Goal: Browse casually

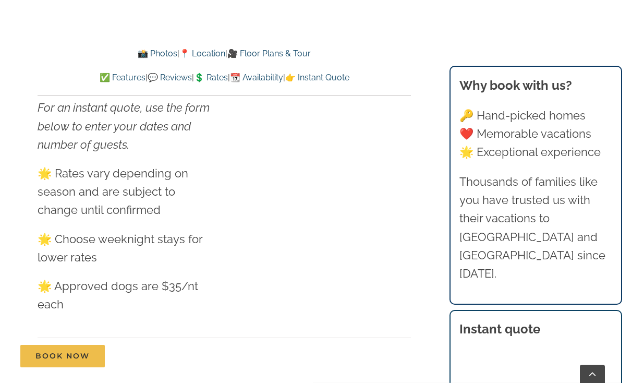
scroll to position [6558, 0]
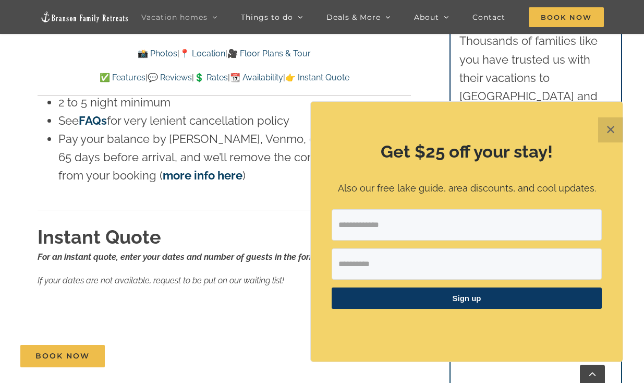
click at [618, 123] on button "✕" at bounding box center [610, 129] width 25 height 25
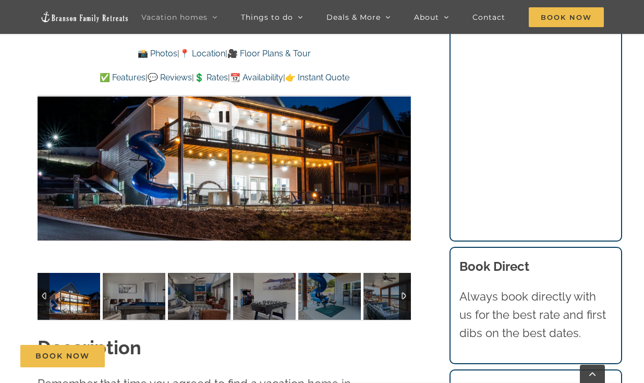
scroll to position [842, 0]
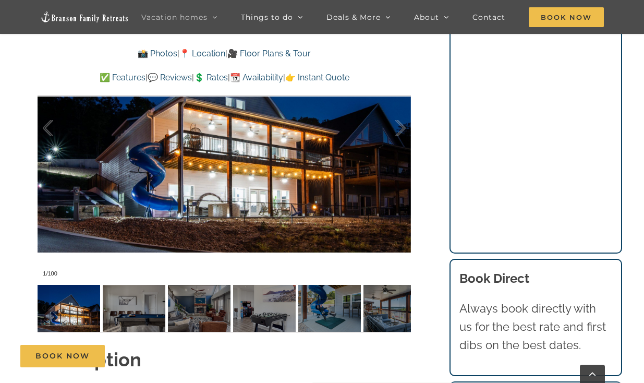
click at [131, 206] on div at bounding box center [224, 127] width 373 height 306
click at [150, 201] on div at bounding box center [224, 127] width 373 height 306
click at [88, 306] on img at bounding box center [69, 308] width 63 height 47
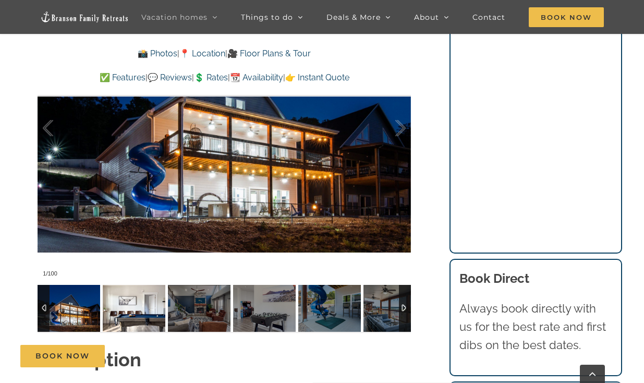
click at [131, 297] on img at bounding box center [134, 308] width 63 height 47
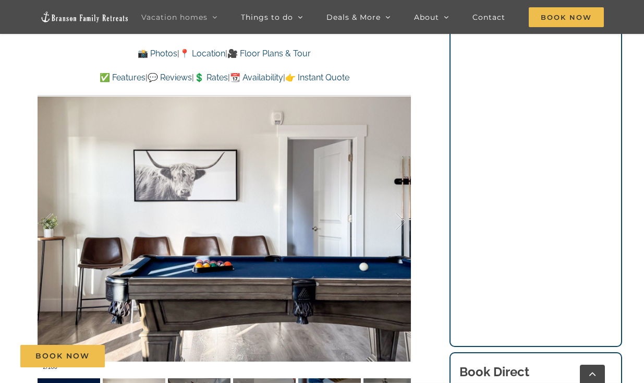
scroll to position [752, 0]
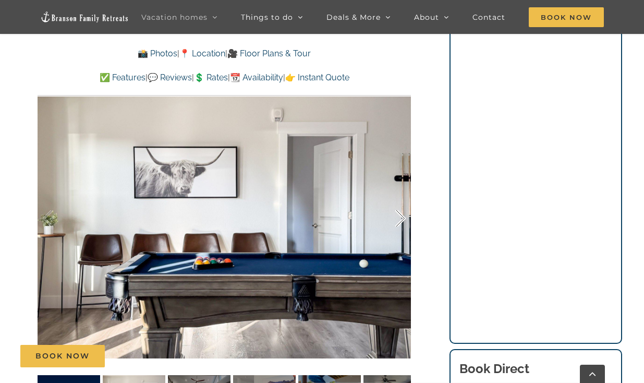
click at [396, 213] on div at bounding box center [389, 218] width 32 height 65
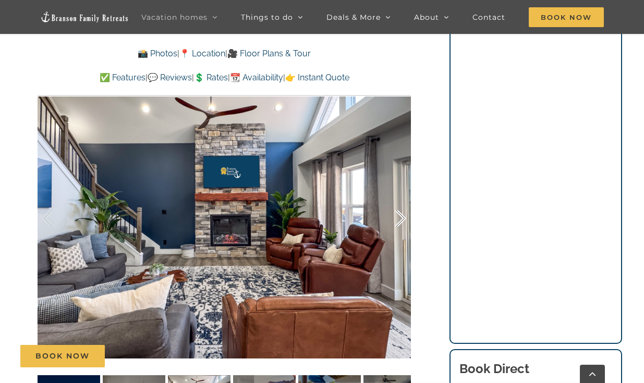
click at [397, 213] on div at bounding box center [389, 218] width 32 height 65
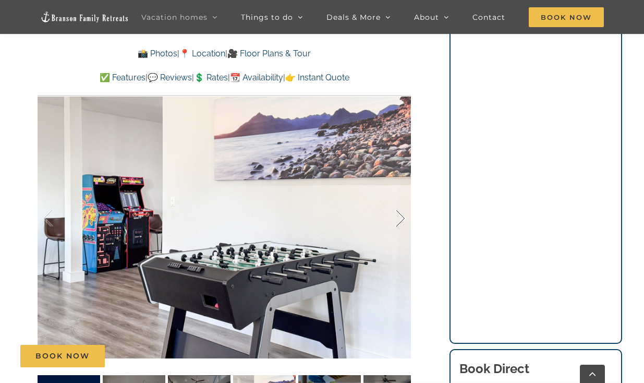
click at [396, 212] on div at bounding box center [389, 218] width 32 height 65
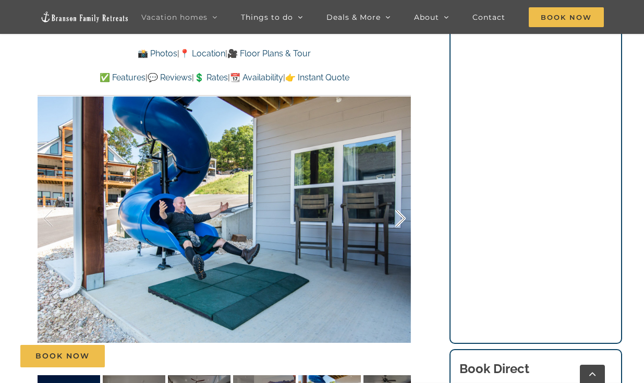
click at [396, 212] on div at bounding box center [389, 218] width 32 height 65
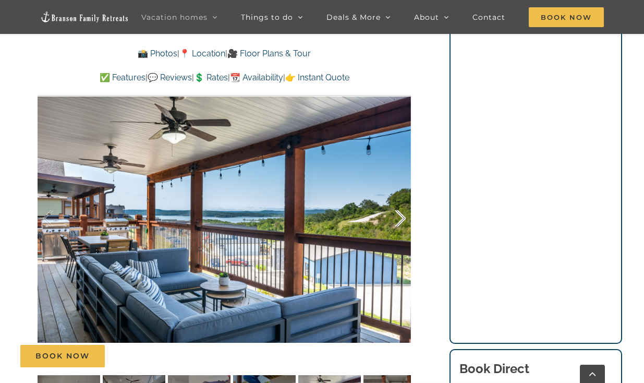
click at [396, 212] on div at bounding box center [389, 218] width 32 height 65
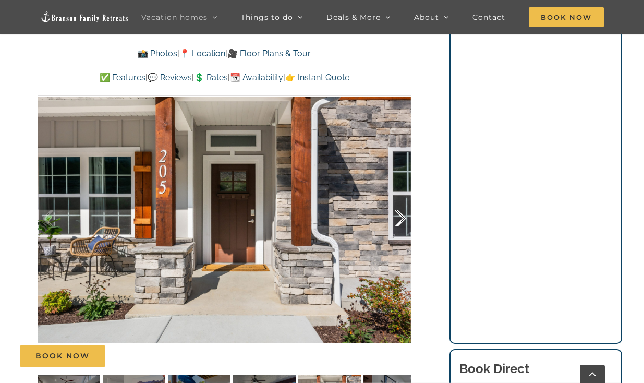
click at [396, 212] on div at bounding box center [389, 218] width 32 height 65
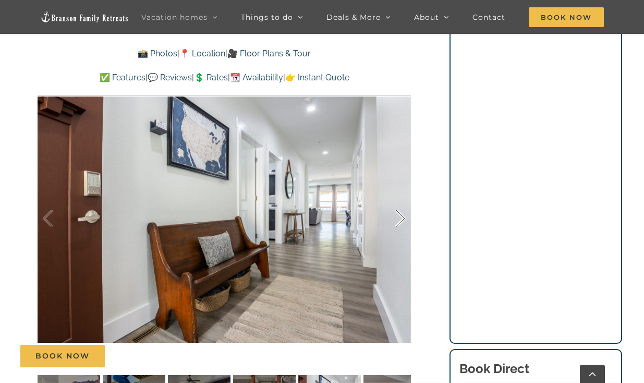
click at [396, 212] on div at bounding box center [389, 218] width 32 height 65
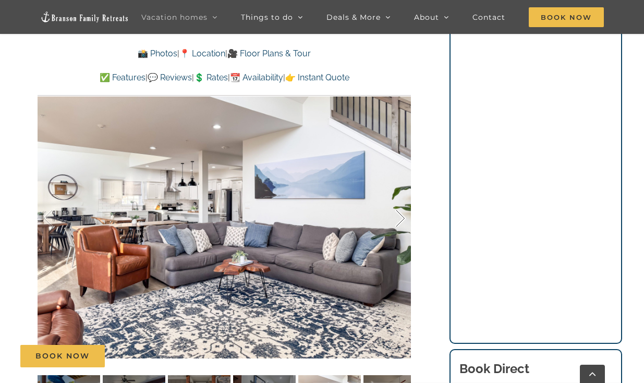
click at [396, 212] on div at bounding box center [389, 218] width 32 height 65
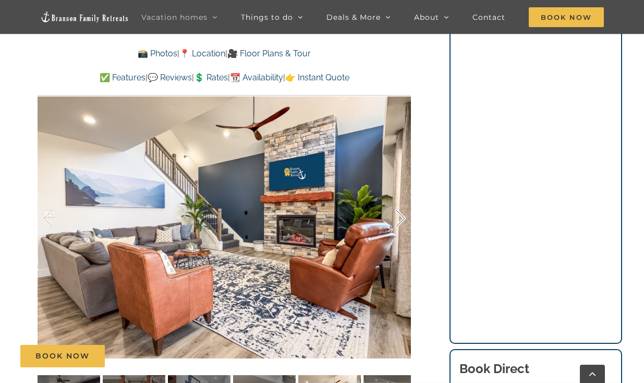
click at [396, 212] on div at bounding box center [389, 218] width 32 height 65
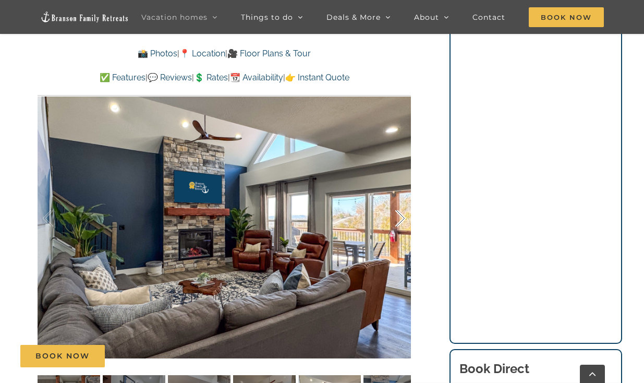
click at [396, 212] on div at bounding box center [389, 218] width 32 height 65
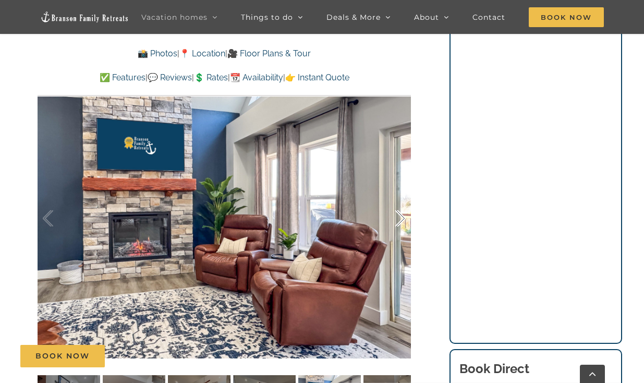
click at [396, 212] on div at bounding box center [389, 218] width 32 height 65
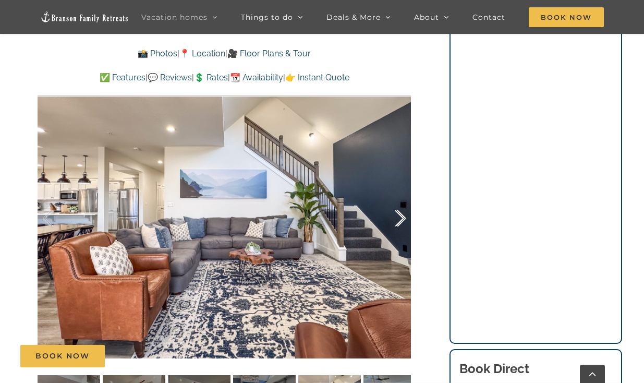
click at [396, 212] on div at bounding box center [389, 218] width 32 height 65
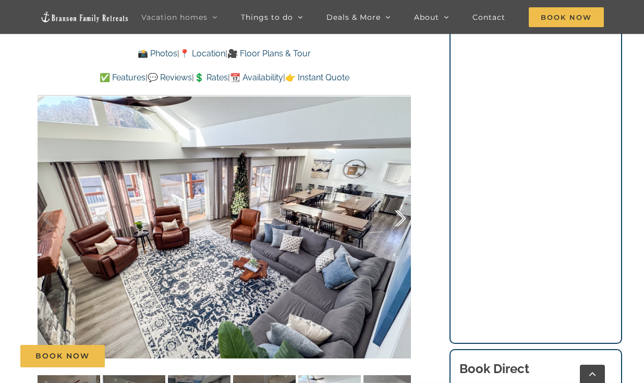
click at [396, 212] on div at bounding box center [389, 218] width 32 height 65
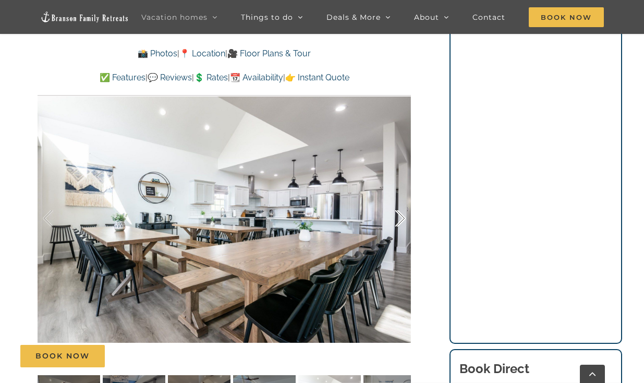
click at [396, 212] on div at bounding box center [389, 218] width 32 height 65
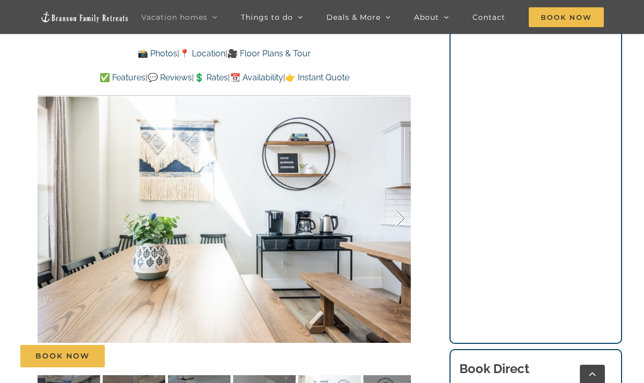
click at [396, 212] on div at bounding box center [389, 218] width 32 height 65
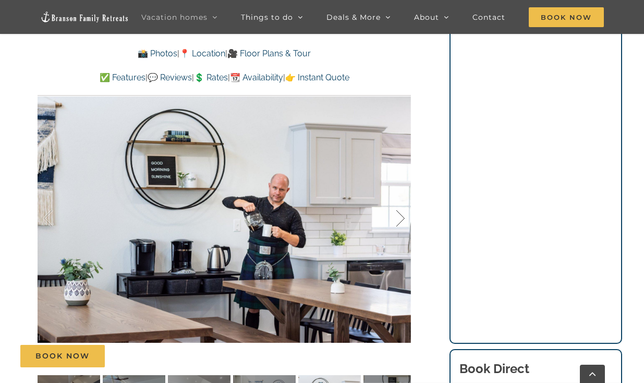
click at [396, 212] on div at bounding box center [389, 218] width 32 height 65
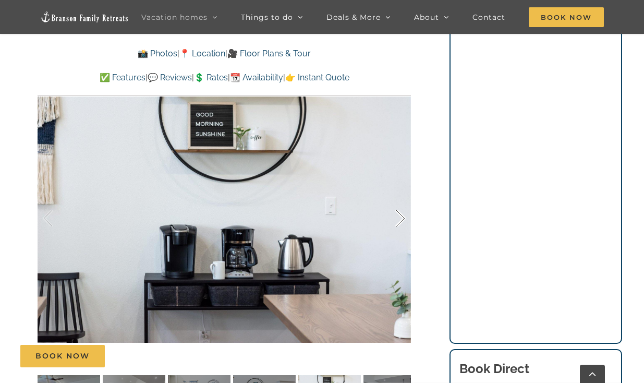
click at [396, 212] on div at bounding box center [389, 218] width 32 height 65
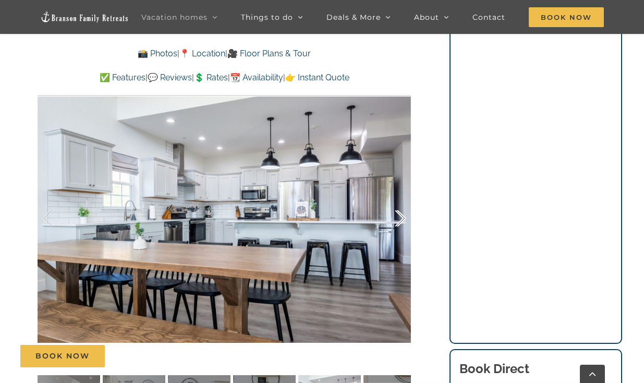
click at [396, 212] on div at bounding box center [389, 218] width 32 height 65
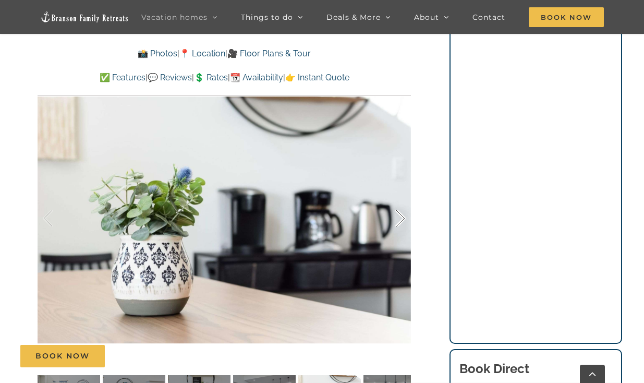
click at [396, 212] on div at bounding box center [389, 218] width 32 height 65
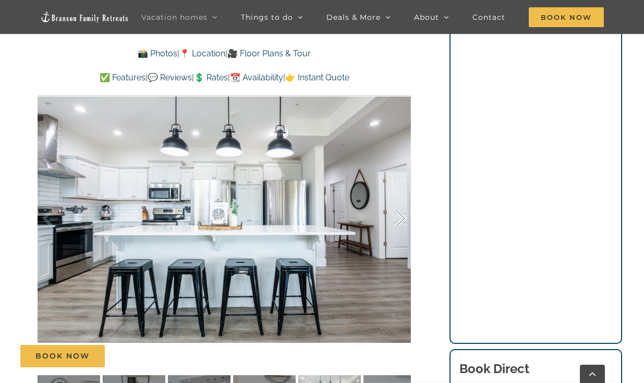
click at [396, 212] on div at bounding box center [389, 218] width 32 height 65
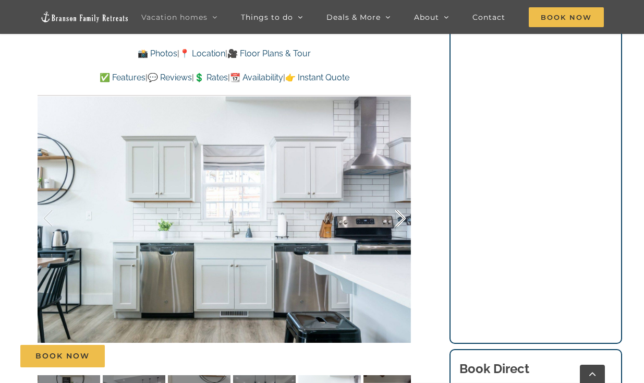
click at [396, 212] on div at bounding box center [389, 218] width 32 height 65
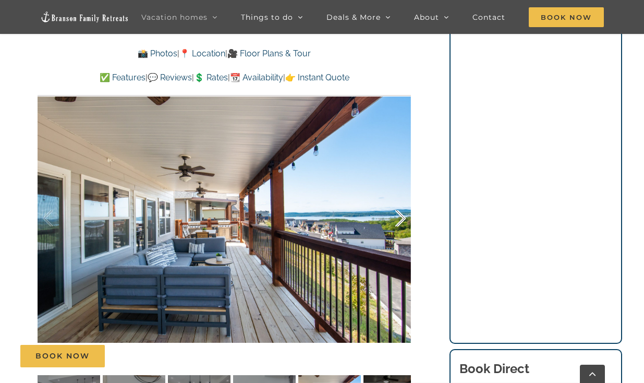
click at [396, 212] on div at bounding box center [389, 218] width 32 height 65
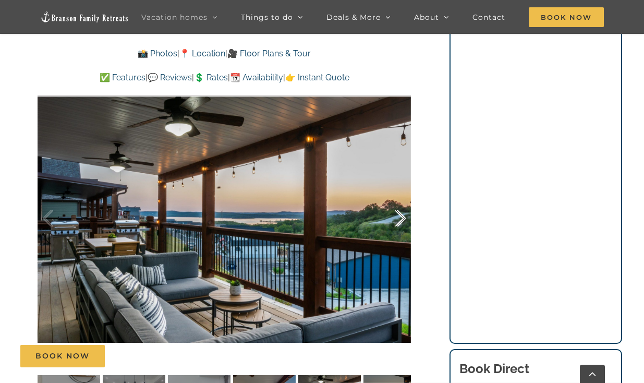
click at [396, 212] on div at bounding box center [389, 218] width 32 height 65
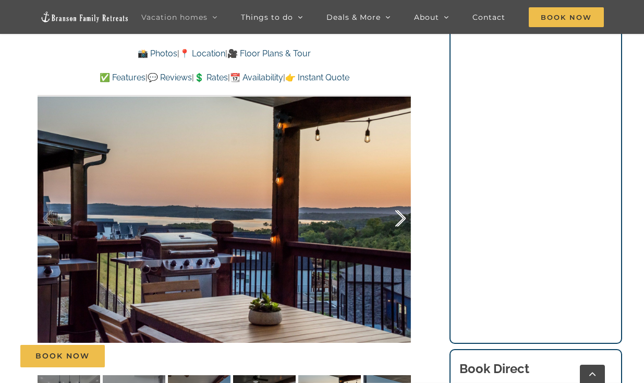
click at [396, 212] on div at bounding box center [389, 218] width 32 height 65
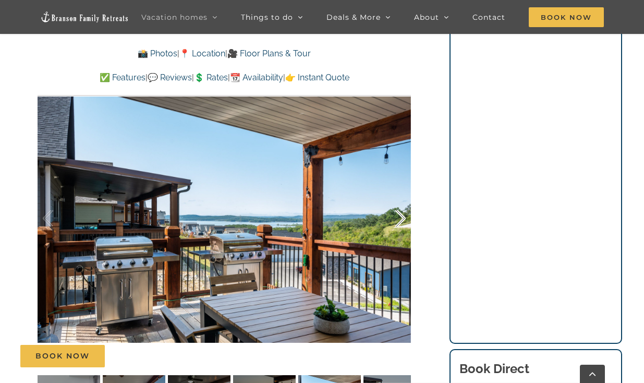
click at [396, 212] on div at bounding box center [389, 218] width 32 height 65
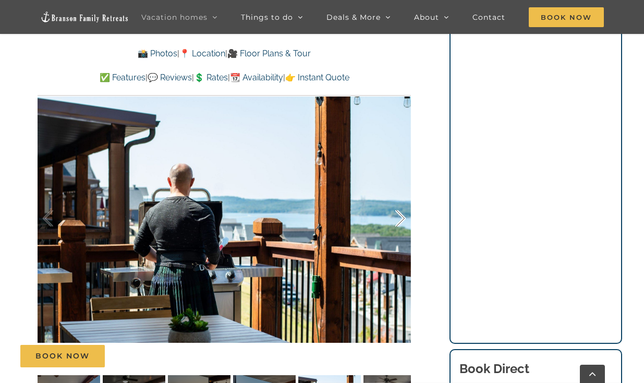
click at [396, 212] on div at bounding box center [389, 218] width 32 height 65
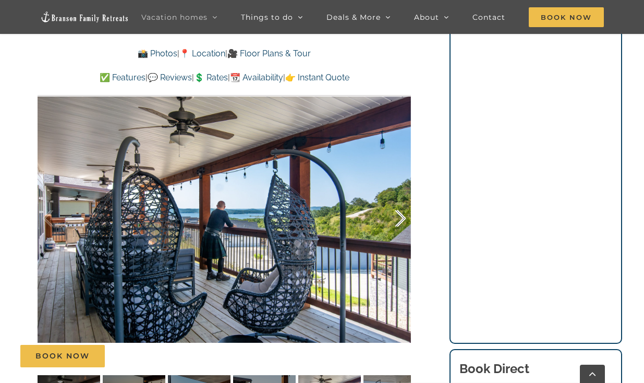
click at [396, 212] on div at bounding box center [389, 218] width 32 height 65
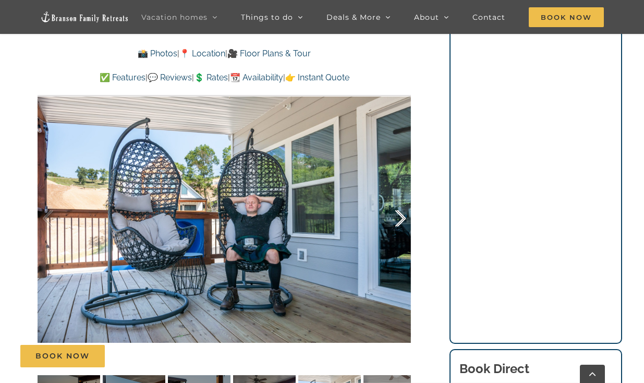
click at [396, 212] on div at bounding box center [389, 218] width 32 height 65
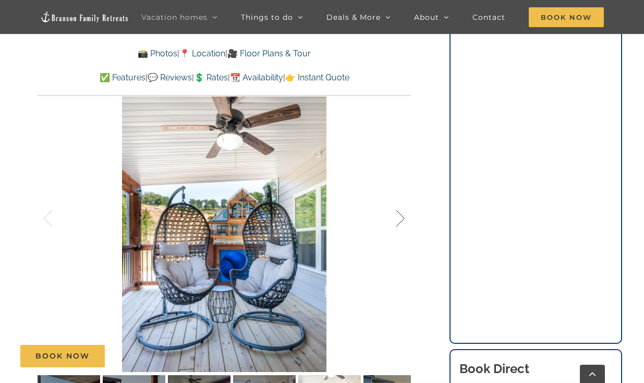
click at [396, 212] on div at bounding box center [389, 218] width 32 height 65
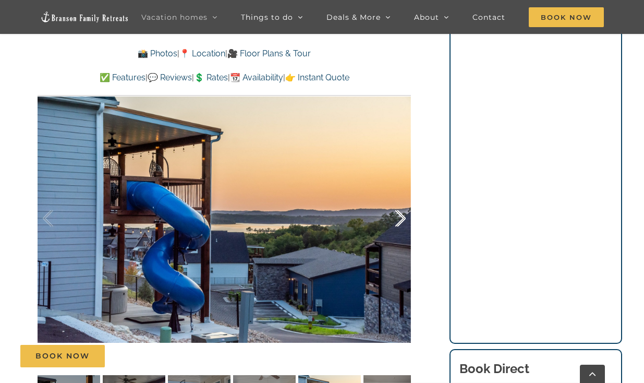
click at [396, 212] on div at bounding box center [389, 218] width 32 height 65
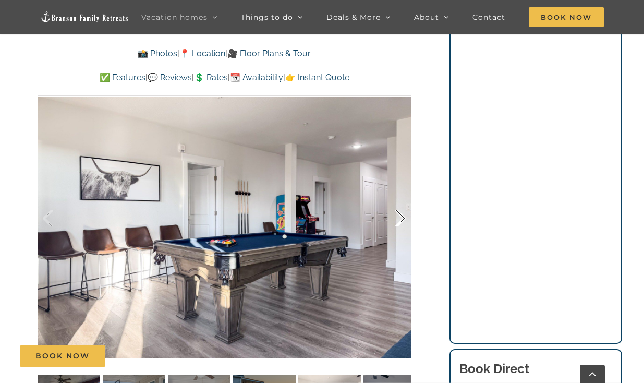
click at [396, 212] on div at bounding box center [389, 218] width 32 height 65
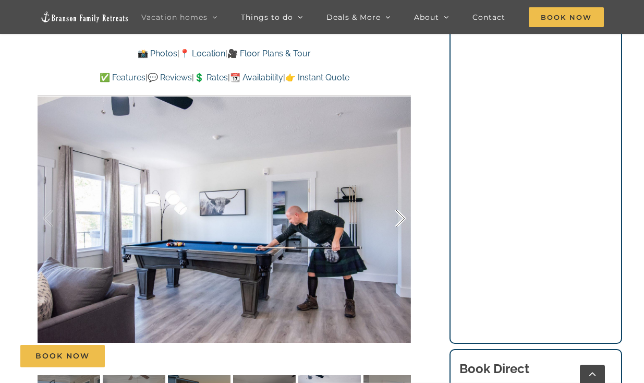
click at [396, 212] on div at bounding box center [389, 218] width 32 height 65
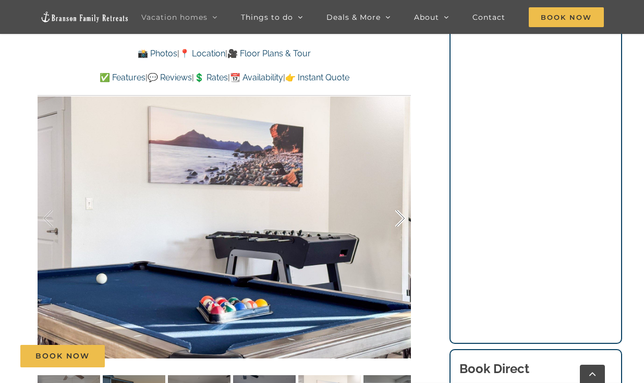
click at [396, 212] on div at bounding box center [389, 218] width 32 height 65
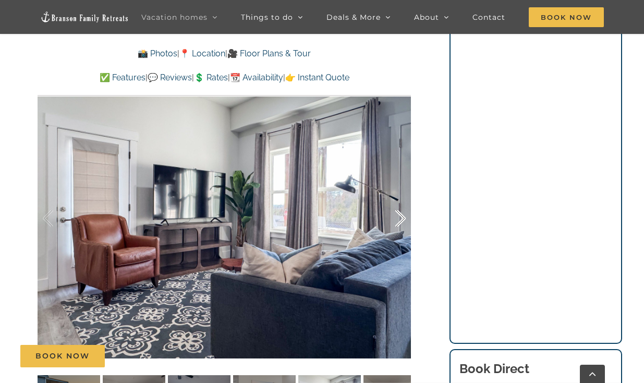
click at [396, 212] on div at bounding box center [389, 218] width 32 height 65
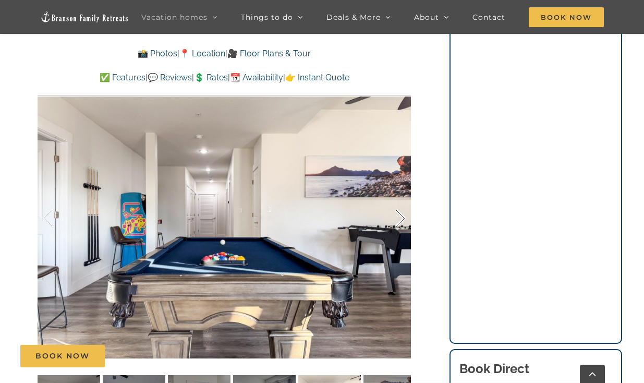
click at [396, 212] on div at bounding box center [389, 218] width 32 height 65
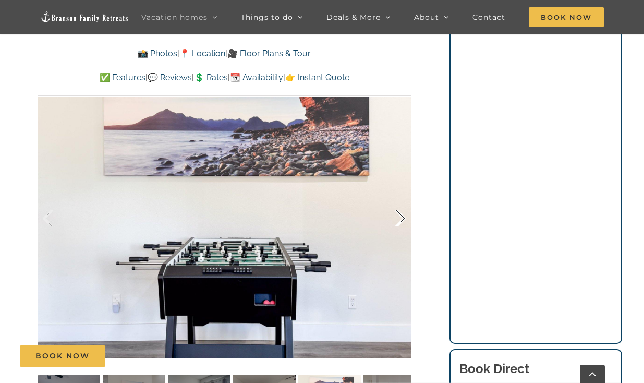
click at [396, 212] on div at bounding box center [389, 218] width 32 height 65
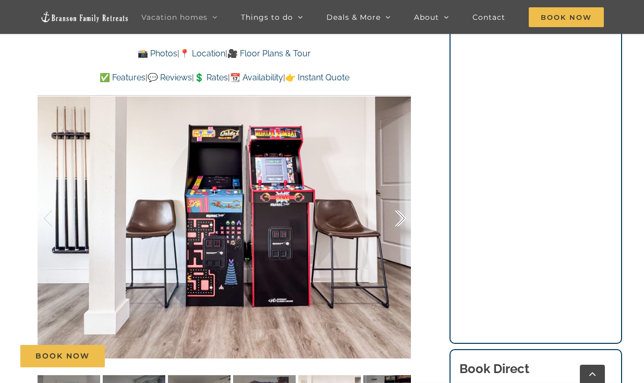
click at [396, 212] on div at bounding box center [389, 218] width 32 height 65
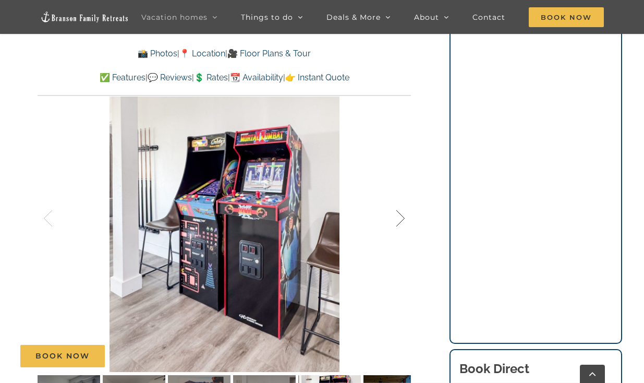
click at [396, 212] on div at bounding box center [389, 218] width 32 height 65
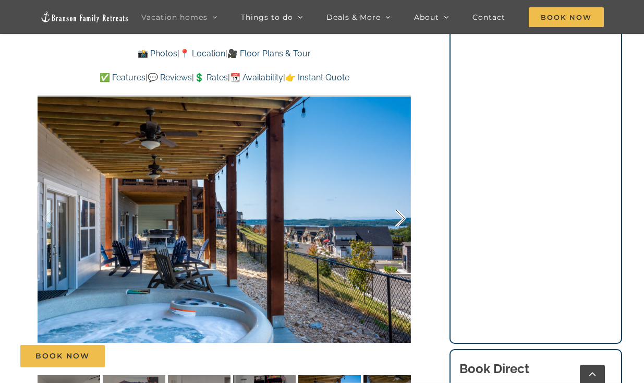
click at [396, 212] on div at bounding box center [389, 218] width 32 height 65
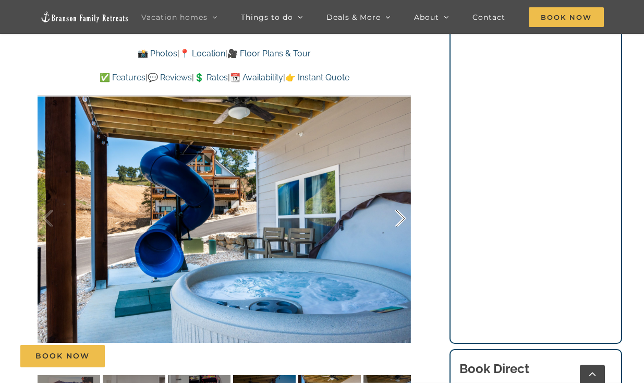
click at [397, 213] on div at bounding box center [389, 218] width 32 height 65
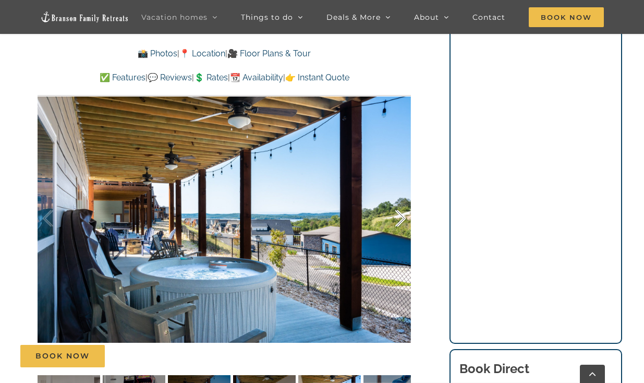
click at [397, 213] on div at bounding box center [389, 218] width 32 height 65
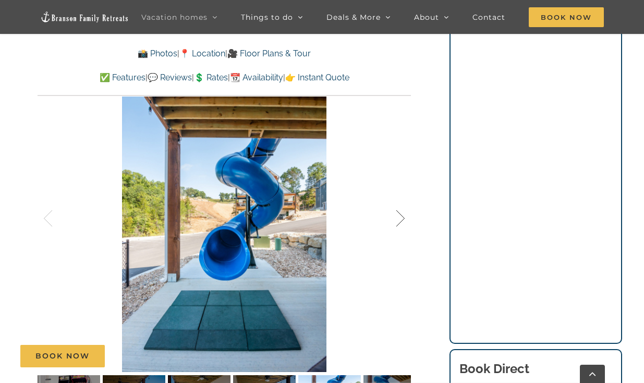
click at [397, 213] on div at bounding box center [389, 218] width 32 height 65
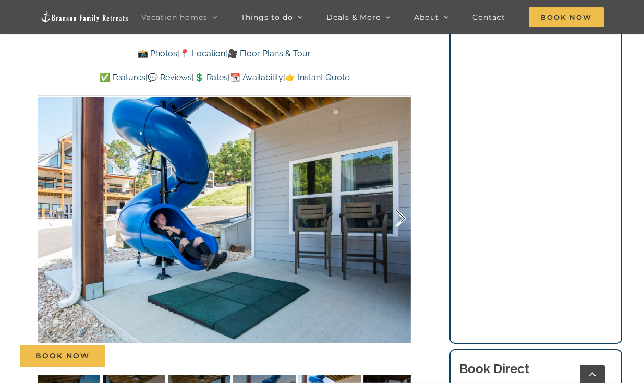
click at [397, 213] on div at bounding box center [389, 218] width 32 height 65
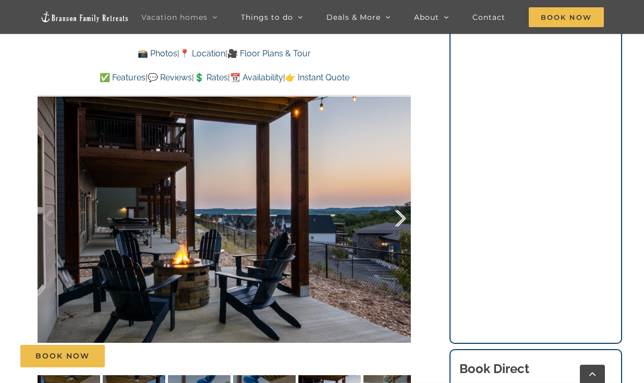
click at [397, 213] on div at bounding box center [389, 218] width 32 height 65
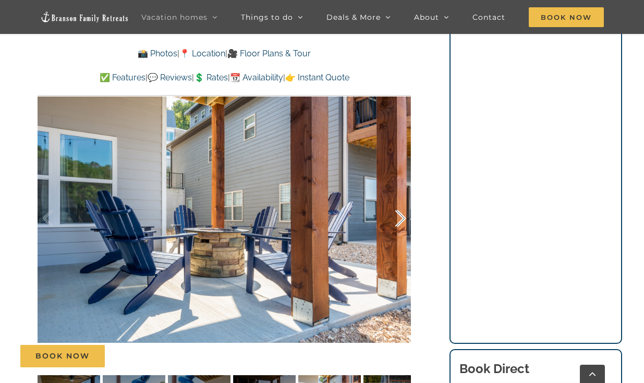
click at [397, 213] on div at bounding box center [389, 218] width 32 height 65
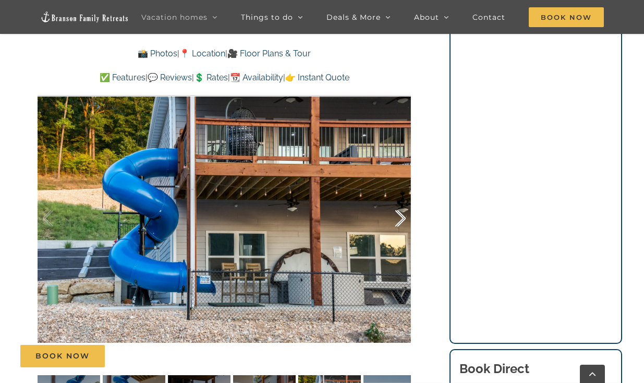
click at [397, 213] on div at bounding box center [389, 218] width 32 height 65
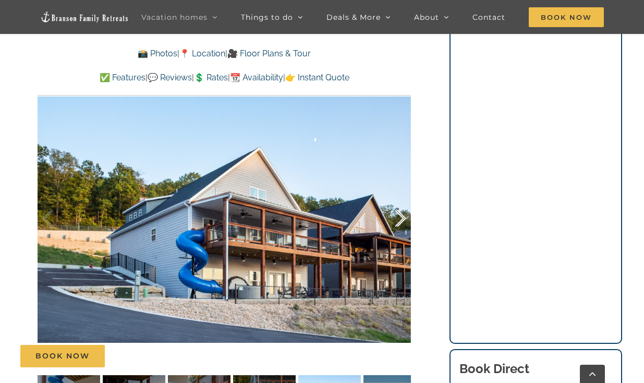
click at [397, 213] on div at bounding box center [389, 218] width 32 height 65
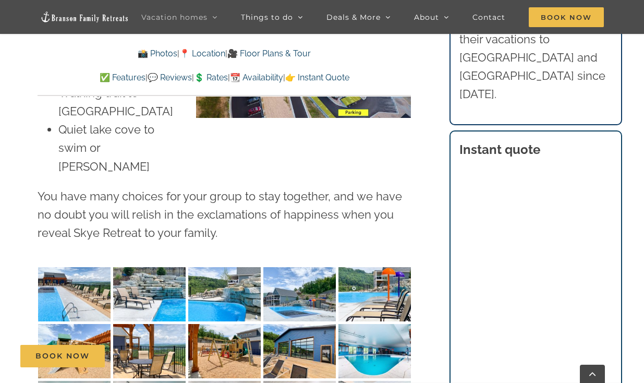
scroll to position [2614, 0]
